Goal: Task Accomplishment & Management: Manage account settings

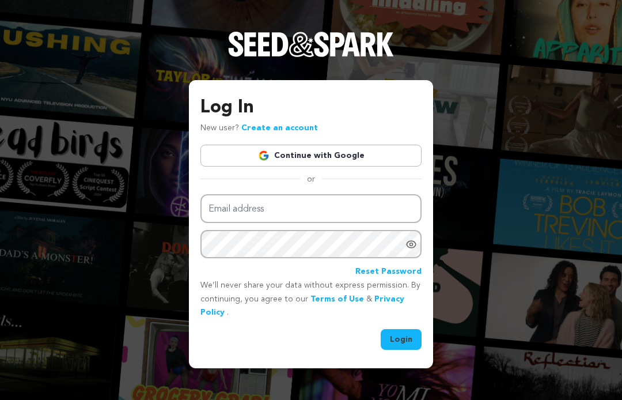
type input "[EMAIL_ADDRESS][DOMAIN_NAME]"
click at [412, 338] on button "Login" at bounding box center [401, 339] width 41 height 21
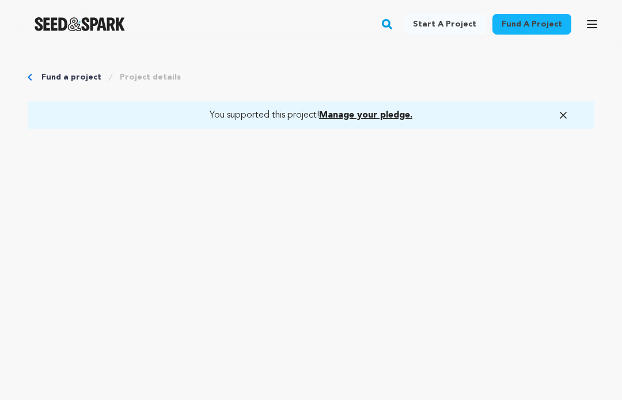
click at [372, 118] on span "Manage your pledge." at bounding box center [365, 115] width 93 height 9
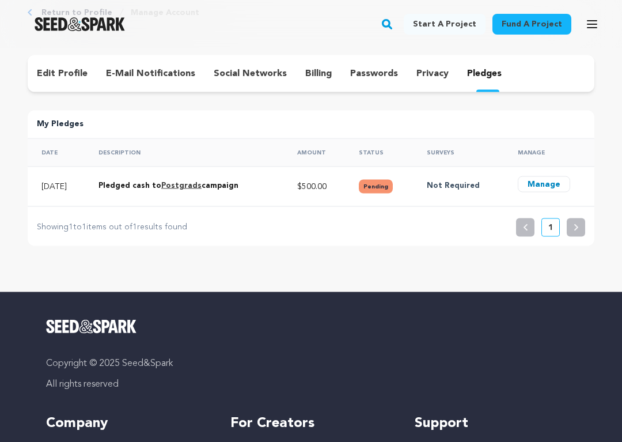
scroll to position [65, 0]
click at [548, 179] on button "Manage" at bounding box center [544, 184] width 52 height 16
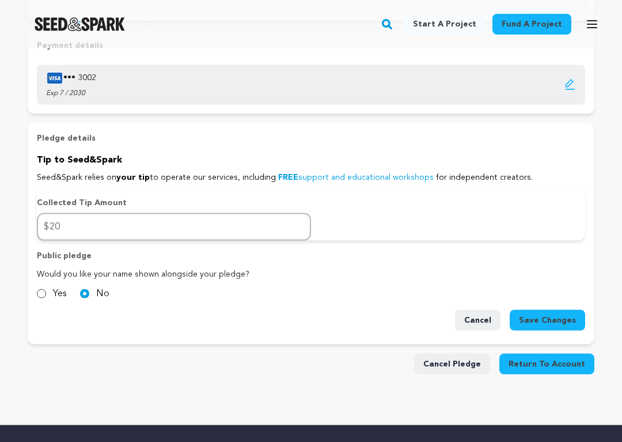
scroll to position [532, 0]
click at [41, 293] on input "Yes" at bounding box center [41, 293] width 9 height 9
radio input "true"
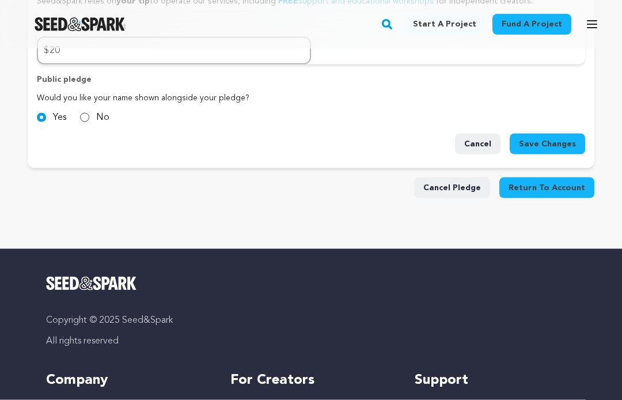
scroll to position [692, 0]
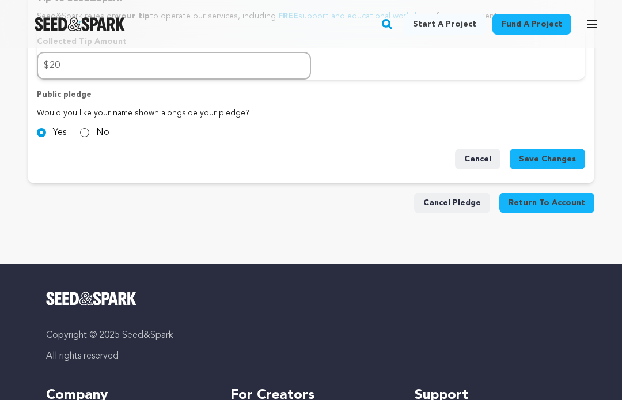
click at [553, 152] on button "Save Changes" at bounding box center [547, 159] width 75 height 21
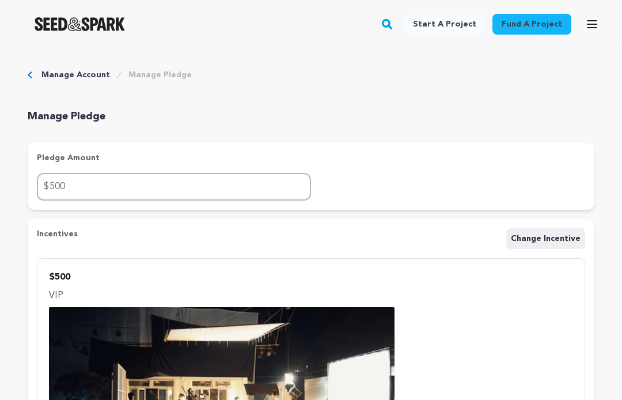
scroll to position [0, 0]
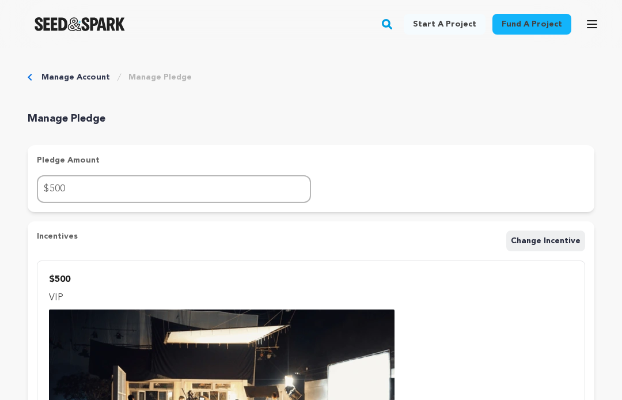
click at [589, 24] on icon "button" at bounding box center [592, 24] width 9 height 7
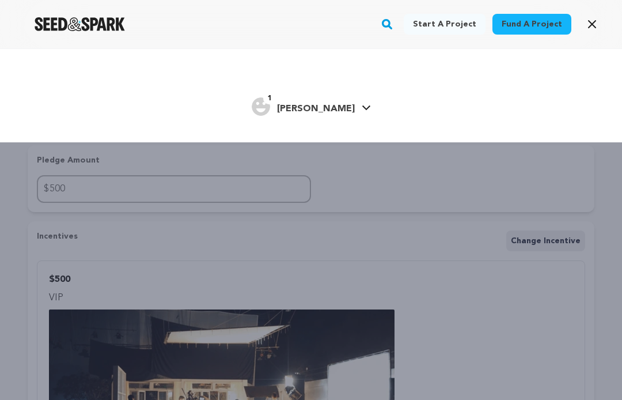
click at [362, 109] on icon at bounding box center [366, 107] width 8 height 5
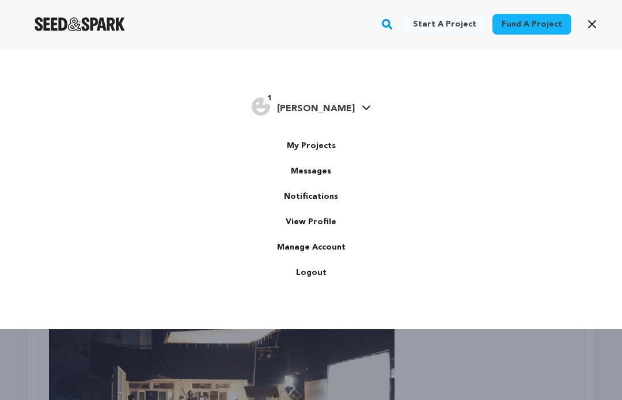
click at [308, 275] on link "Logout" at bounding box center [311, 272] width 129 height 25
